Goal: Check status: Check status

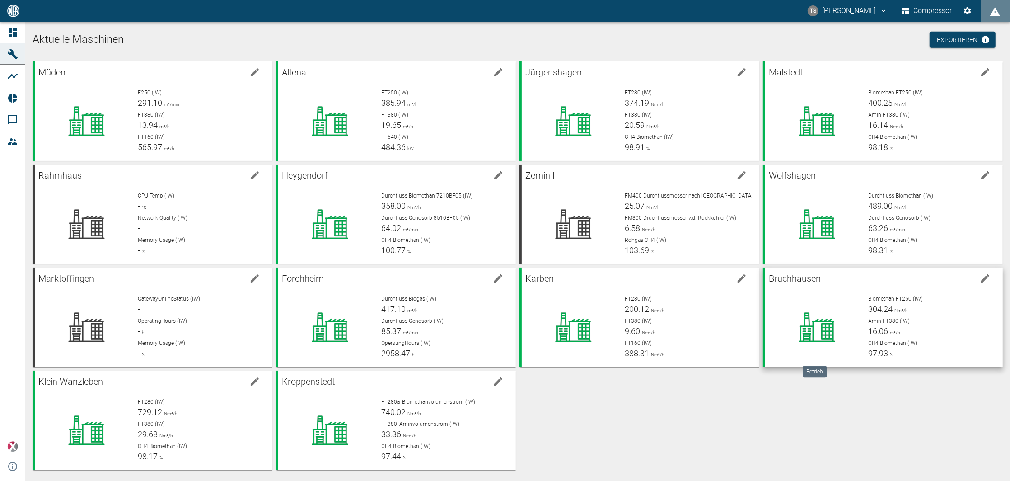
click at [839, 320] on icon at bounding box center [817, 327] width 71 height 36
